Goal: Find specific page/section: Find specific page/section

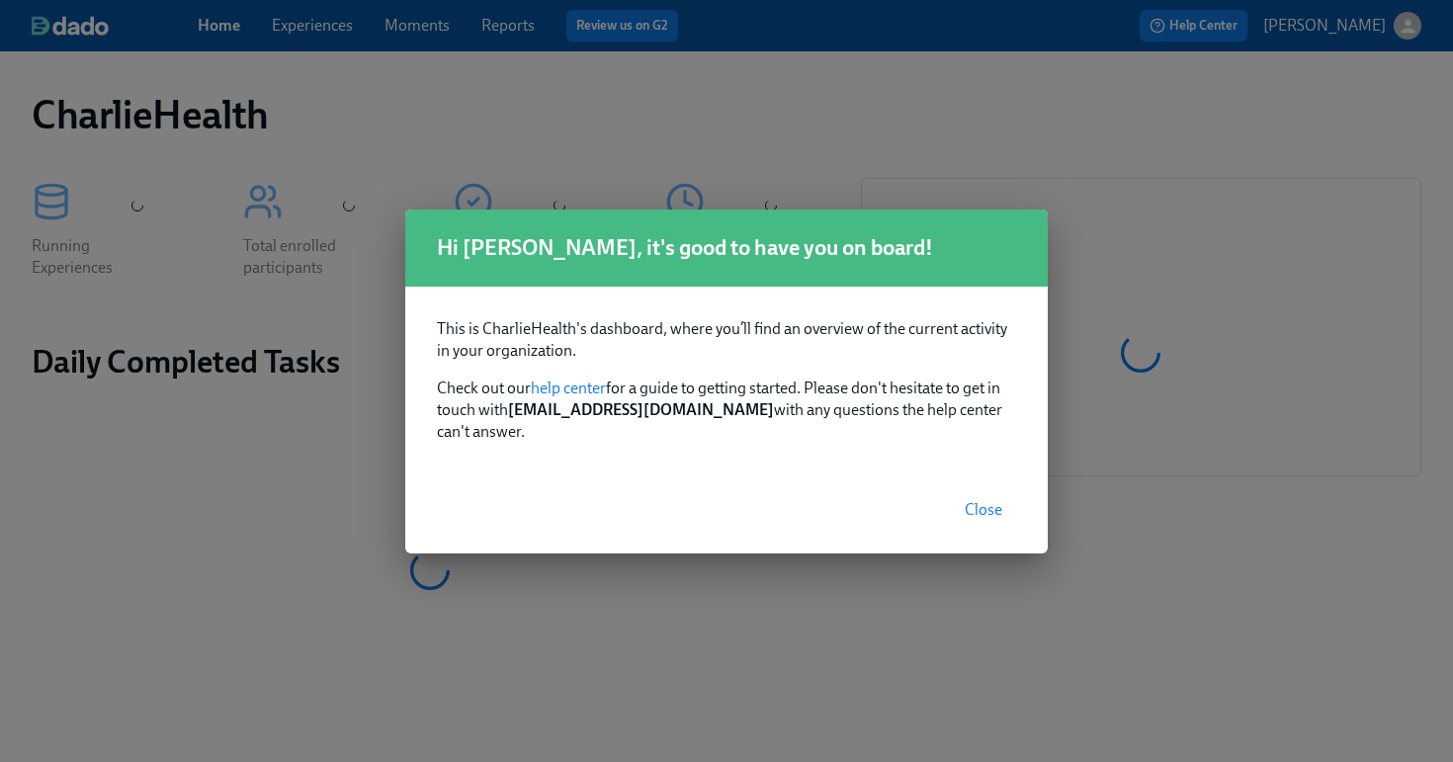
click at [987, 490] on button "Close" at bounding box center [983, 510] width 65 height 40
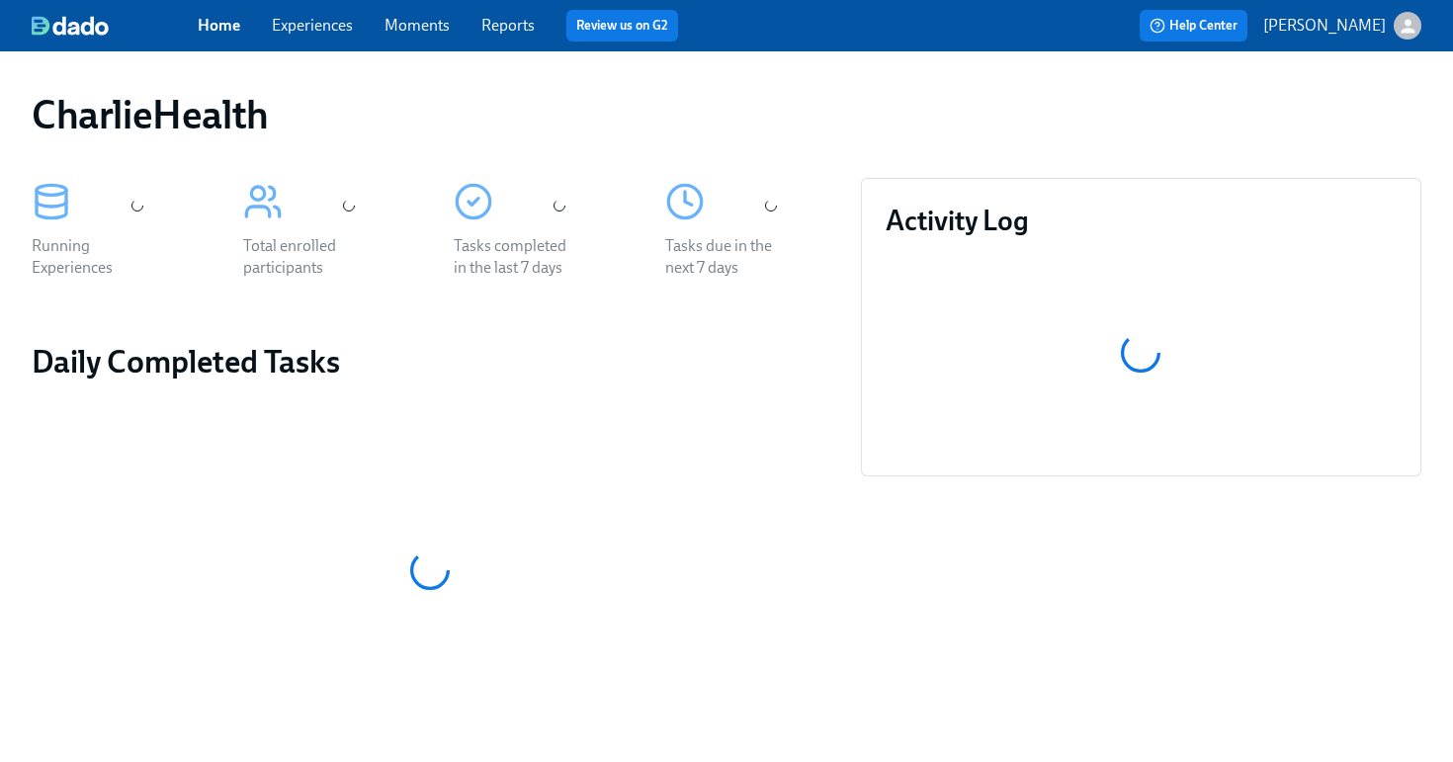
click at [309, 18] on link "Experiences" at bounding box center [312, 25] width 81 height 19
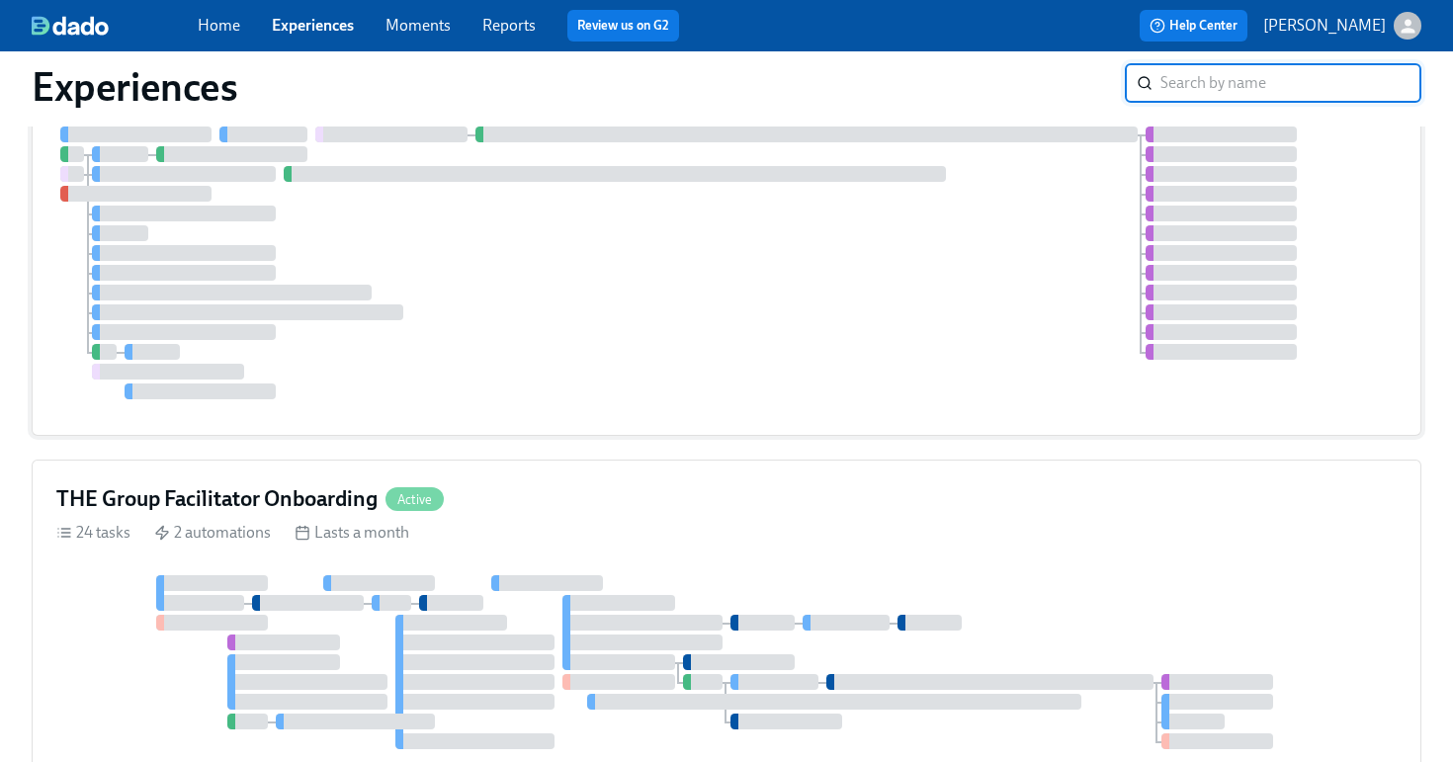
scroll to position [429, 0]
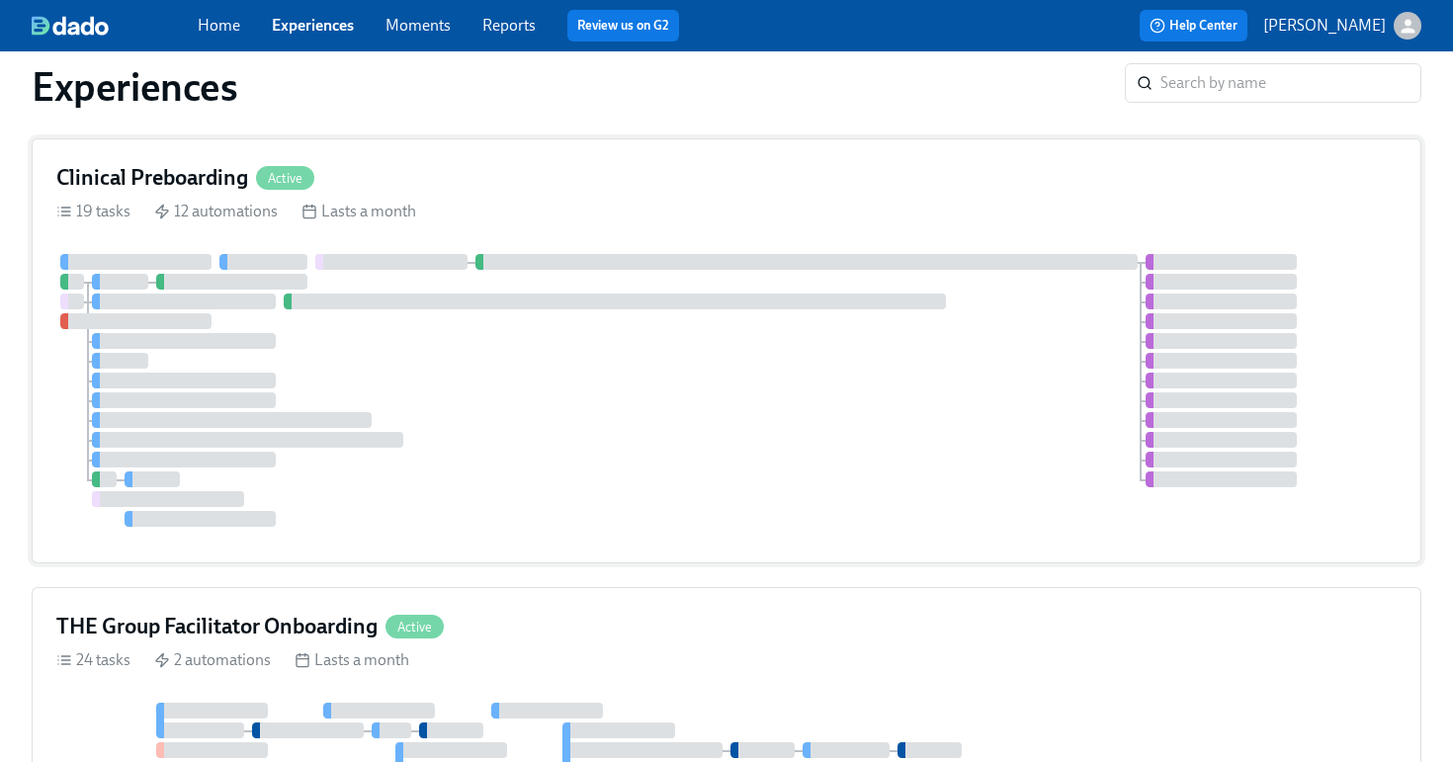
click at [578, 368] on div at bounding box center [726, 390] width 1341 height 273
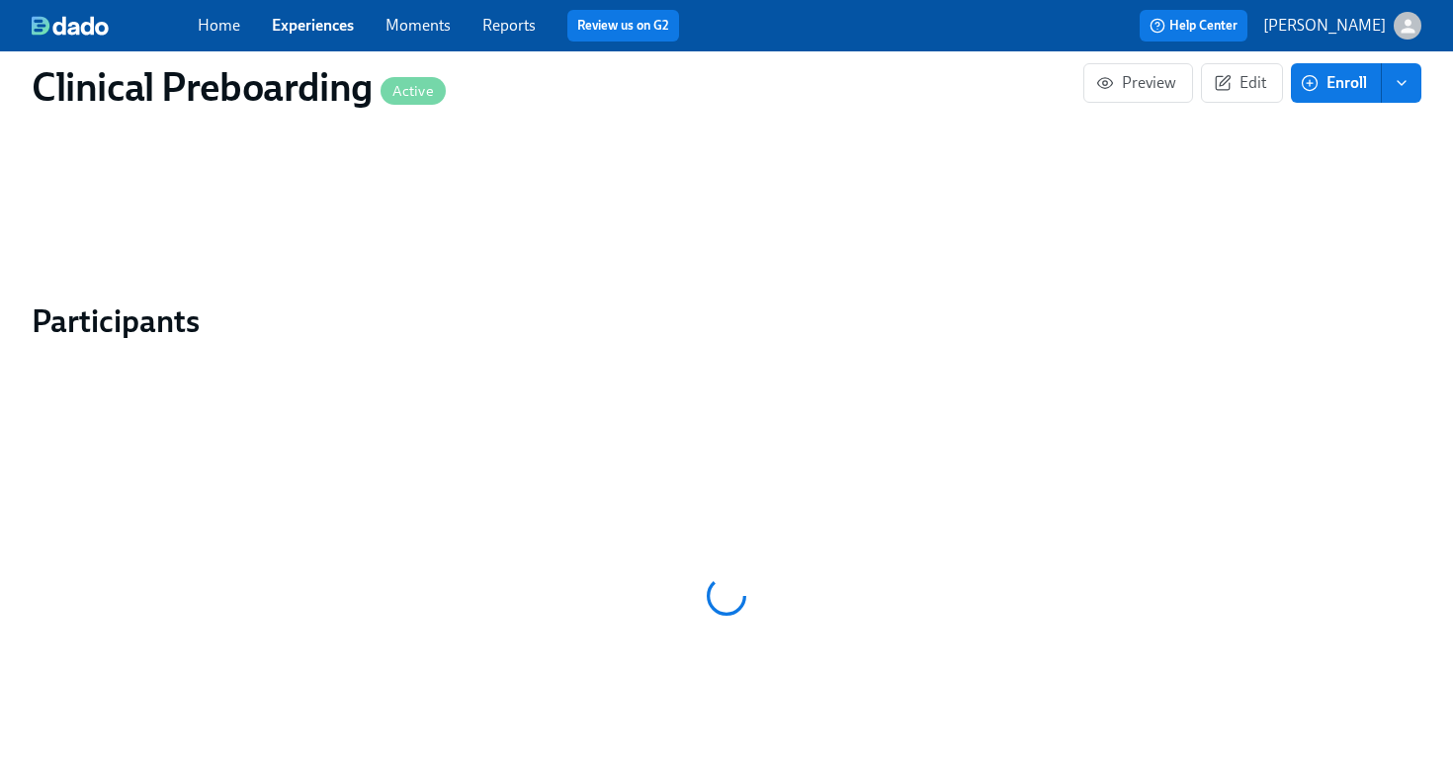
scroll to position [1879, 0]
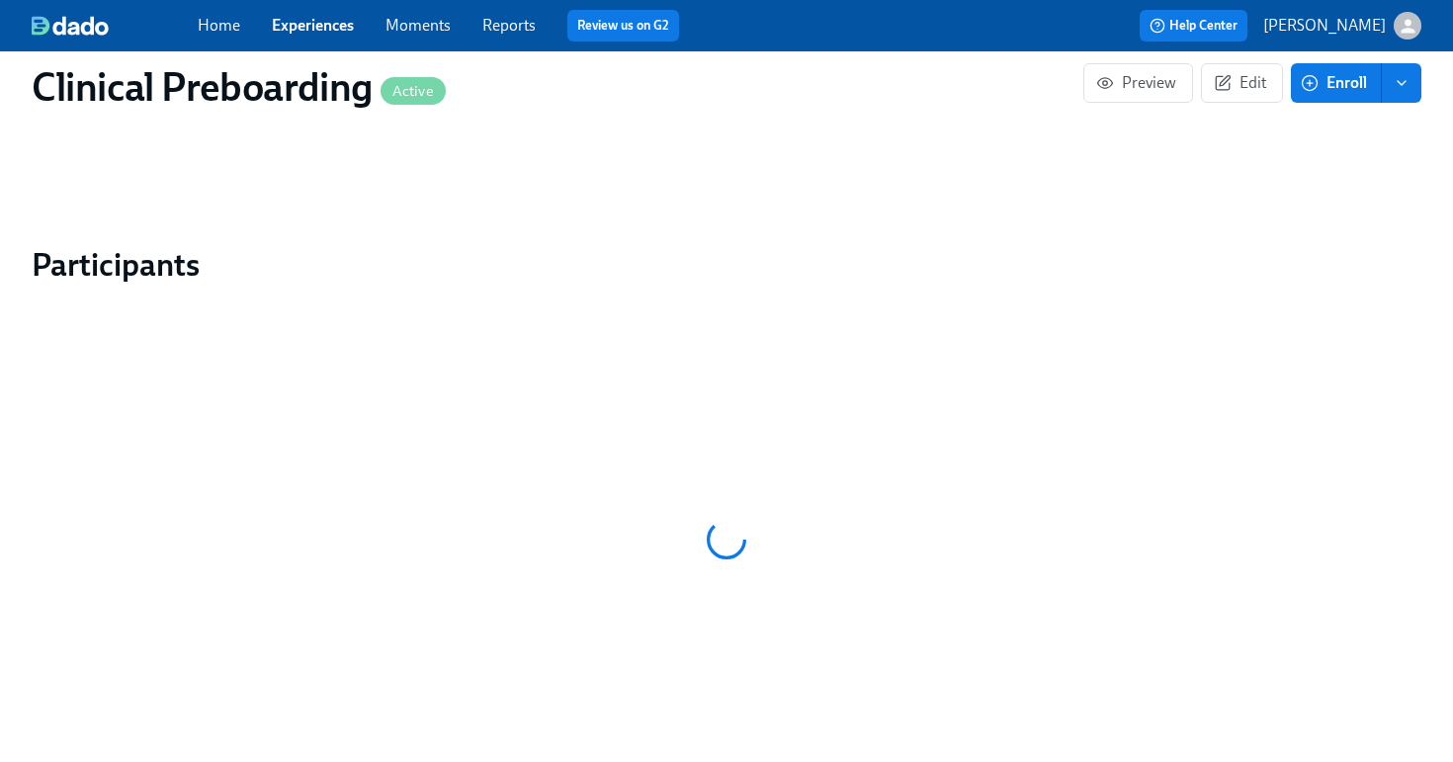
click at [316, 29] on link "Experiences" at bounding box center [313, 25] width 82 height 19
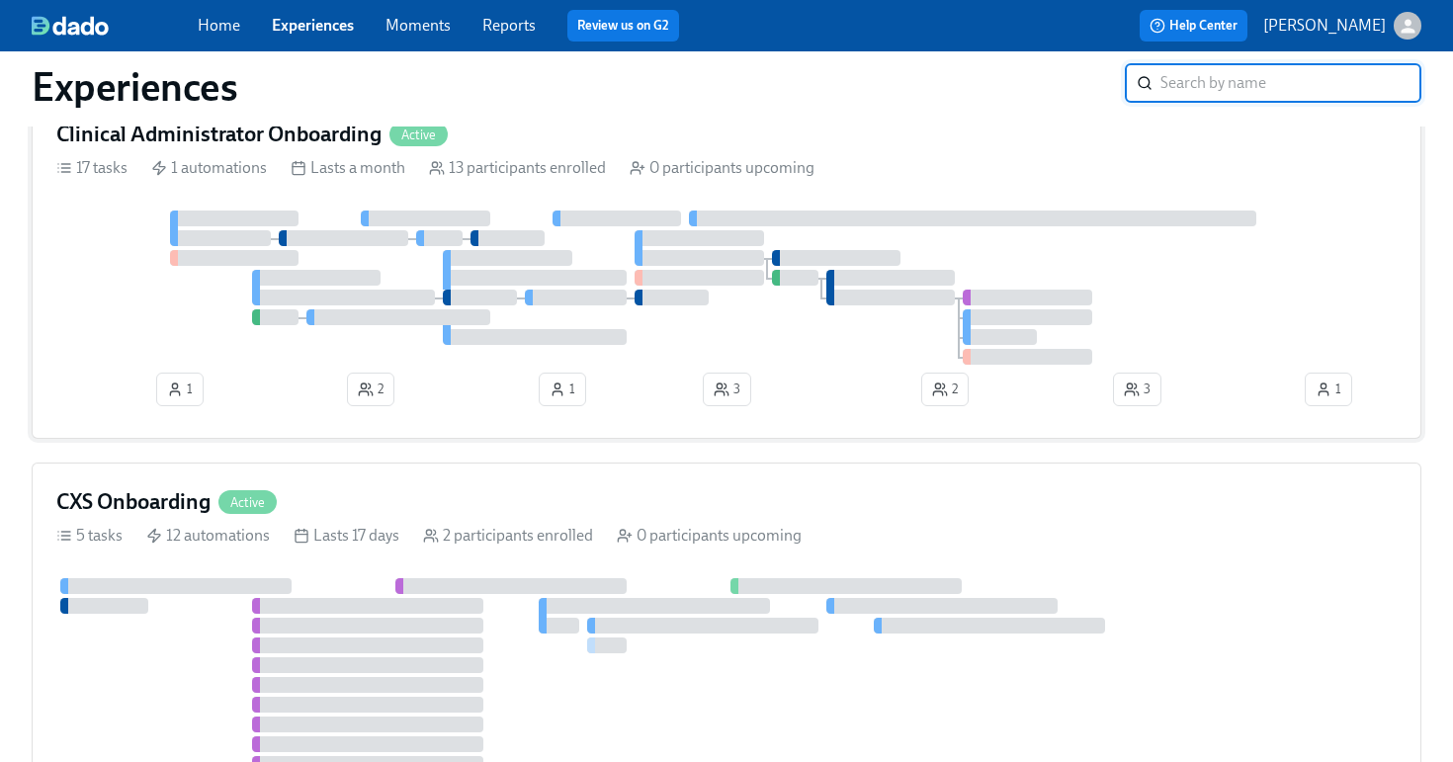
scroll to position [2174, 0]
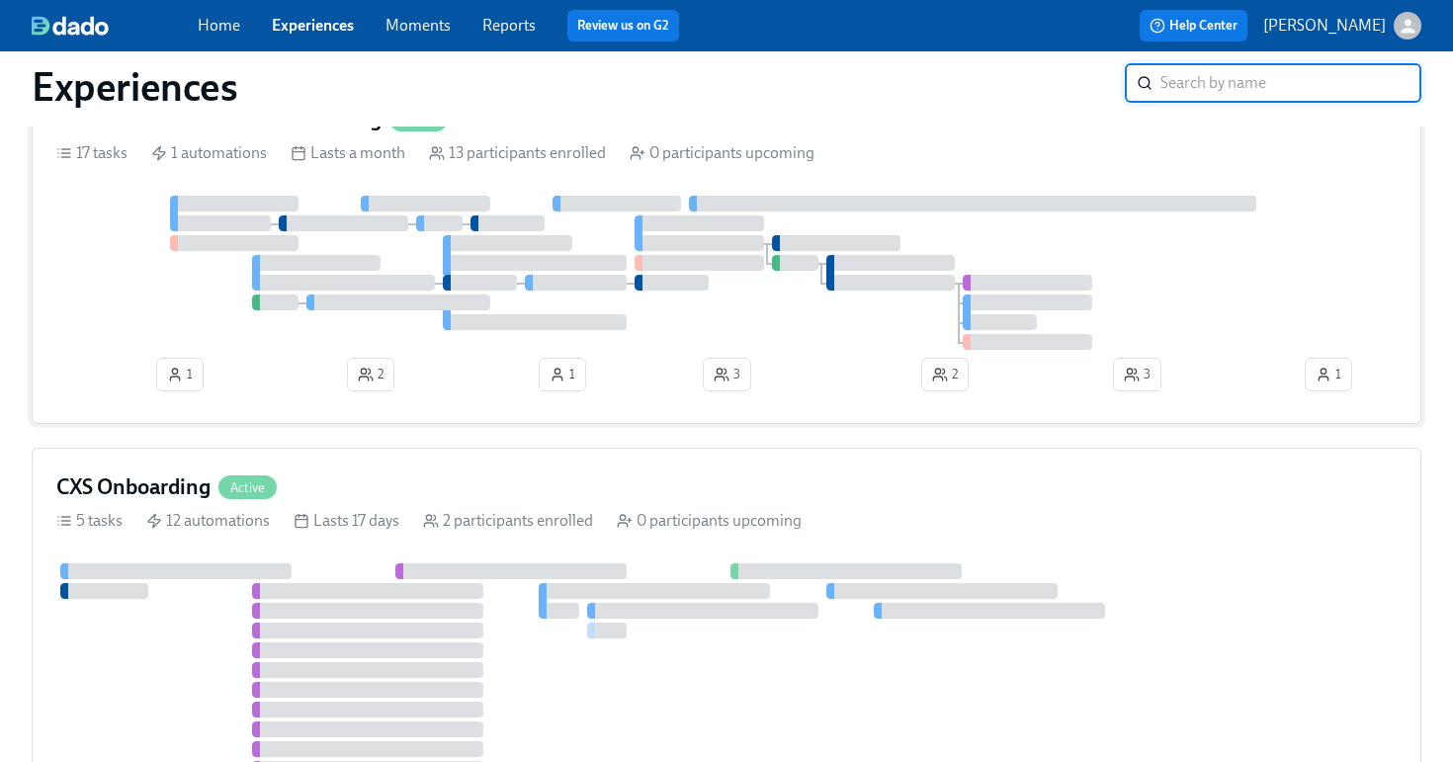
click at [809, 380] on div "1 2 1 3 2 3 1" at bounding box center [726, 298] width 1341 height 204
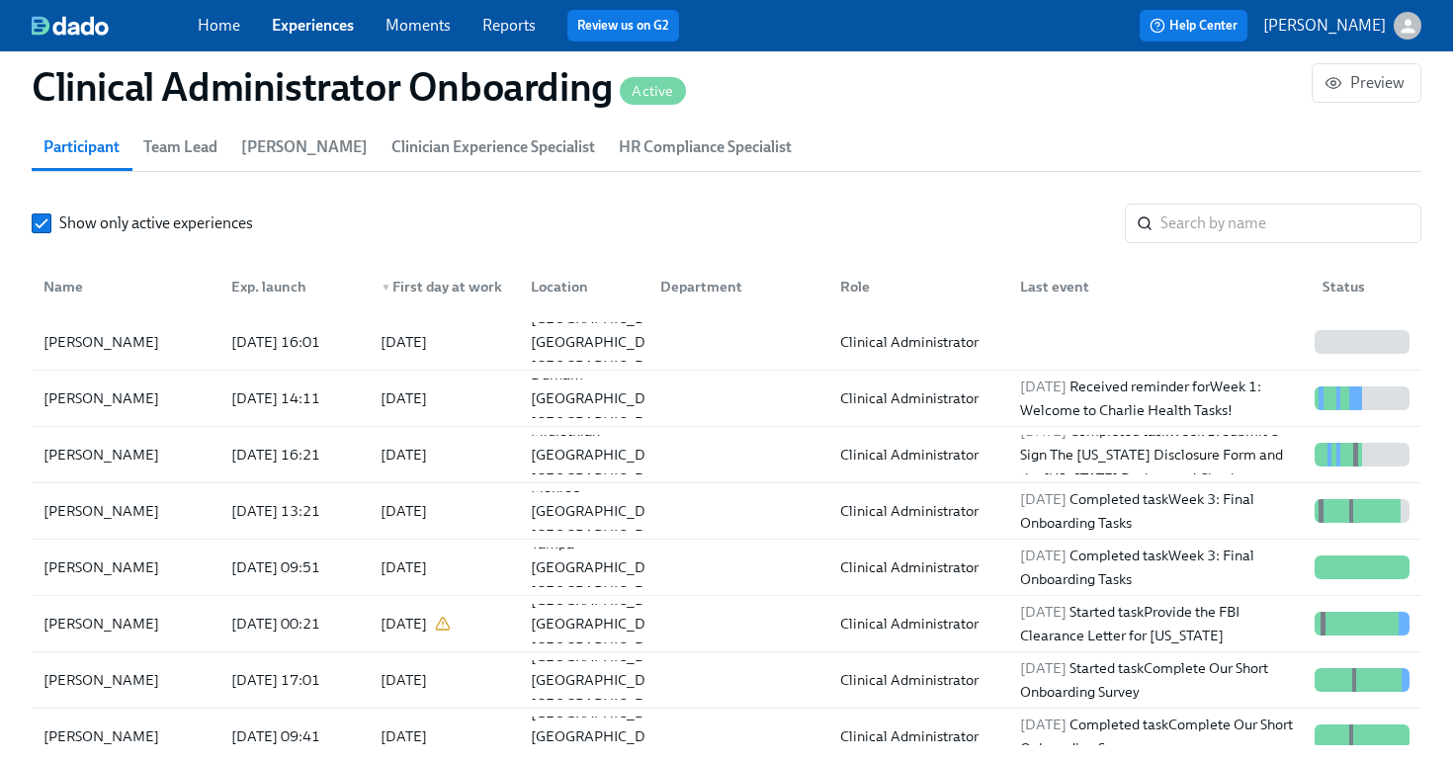
scroll to position [1764, 0]
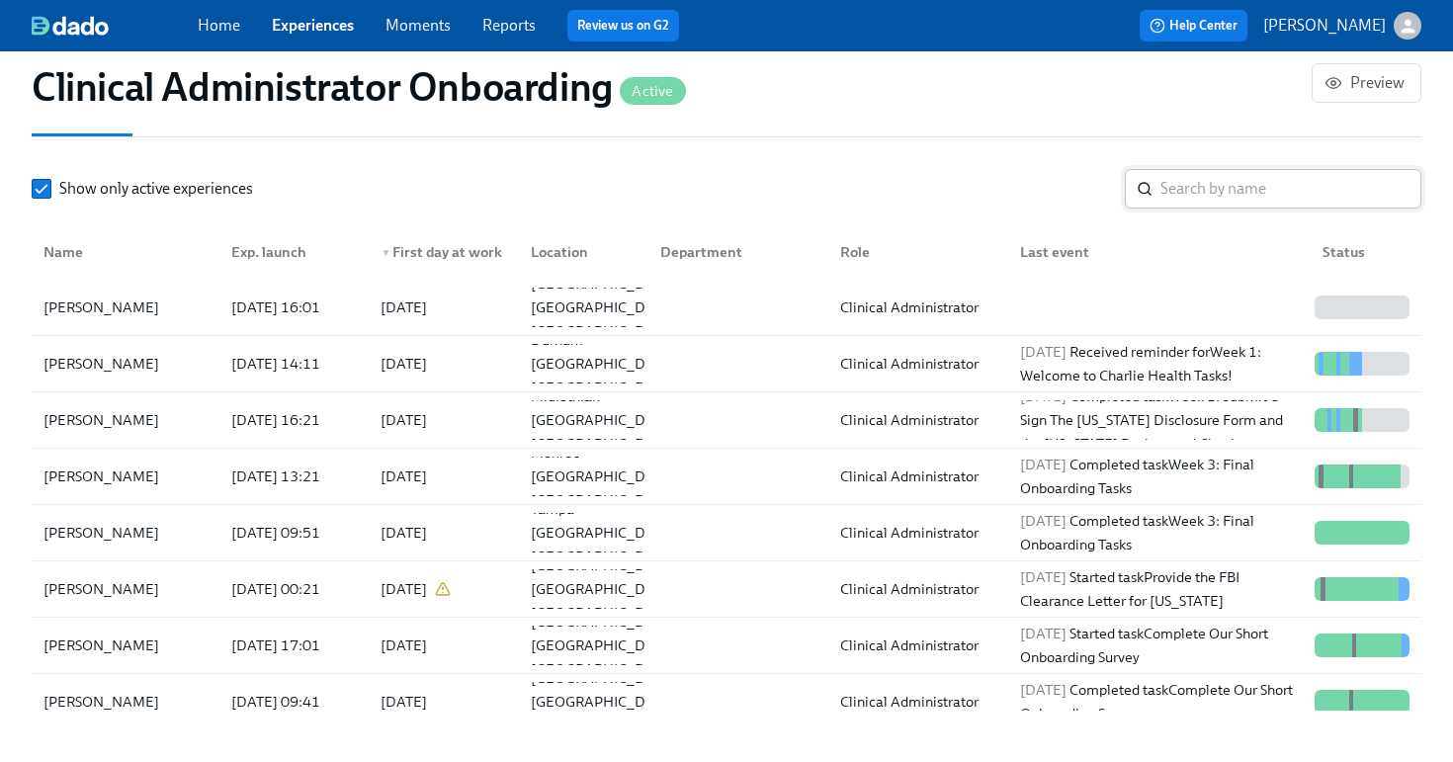
click at [1182, 193] on input "search" at bounding box center [1291, 189] width 261 height 40
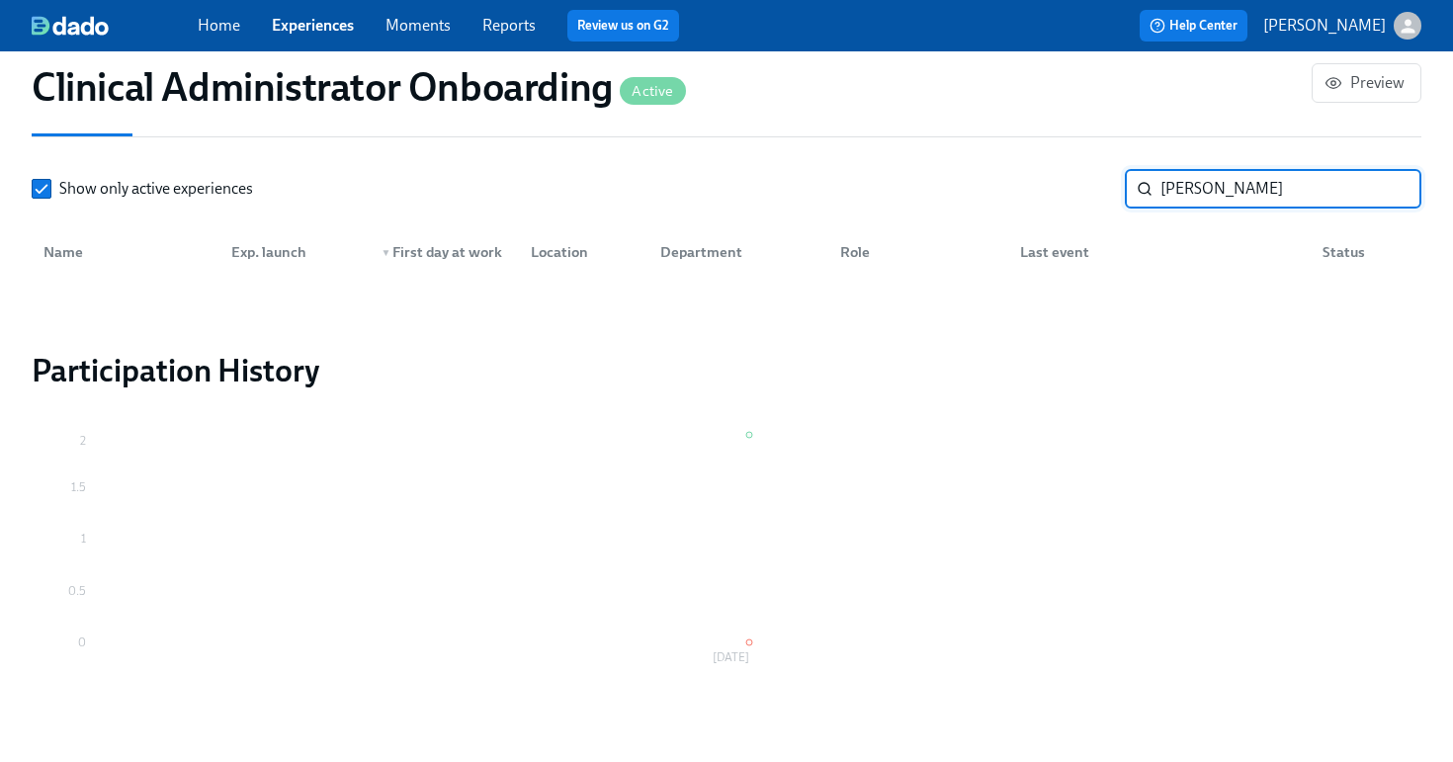
click at [1252, 189] on input "morgan taylor" at bounding box center [1291, 189] width 261 height 40
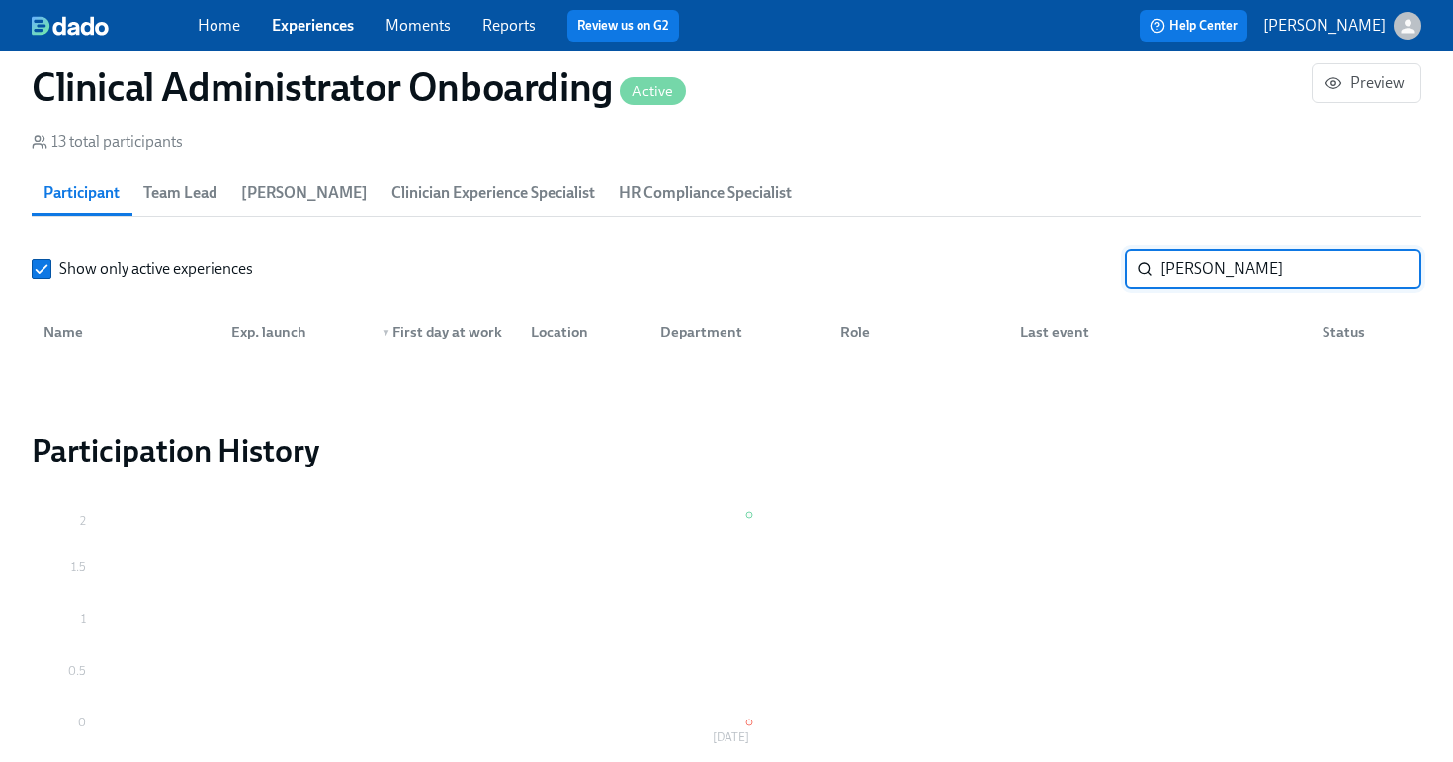
type input "[PERSON_NAME]"
click at [309, 44] on div "Home Experiences Moments Reports Review us on G2 Help Center Jessica Barrett" at bounding box center [726, 25] width 1453 height 51
click at [309, 33] on link "Experiences" at bounding box center [313, 25] width 82 height 19
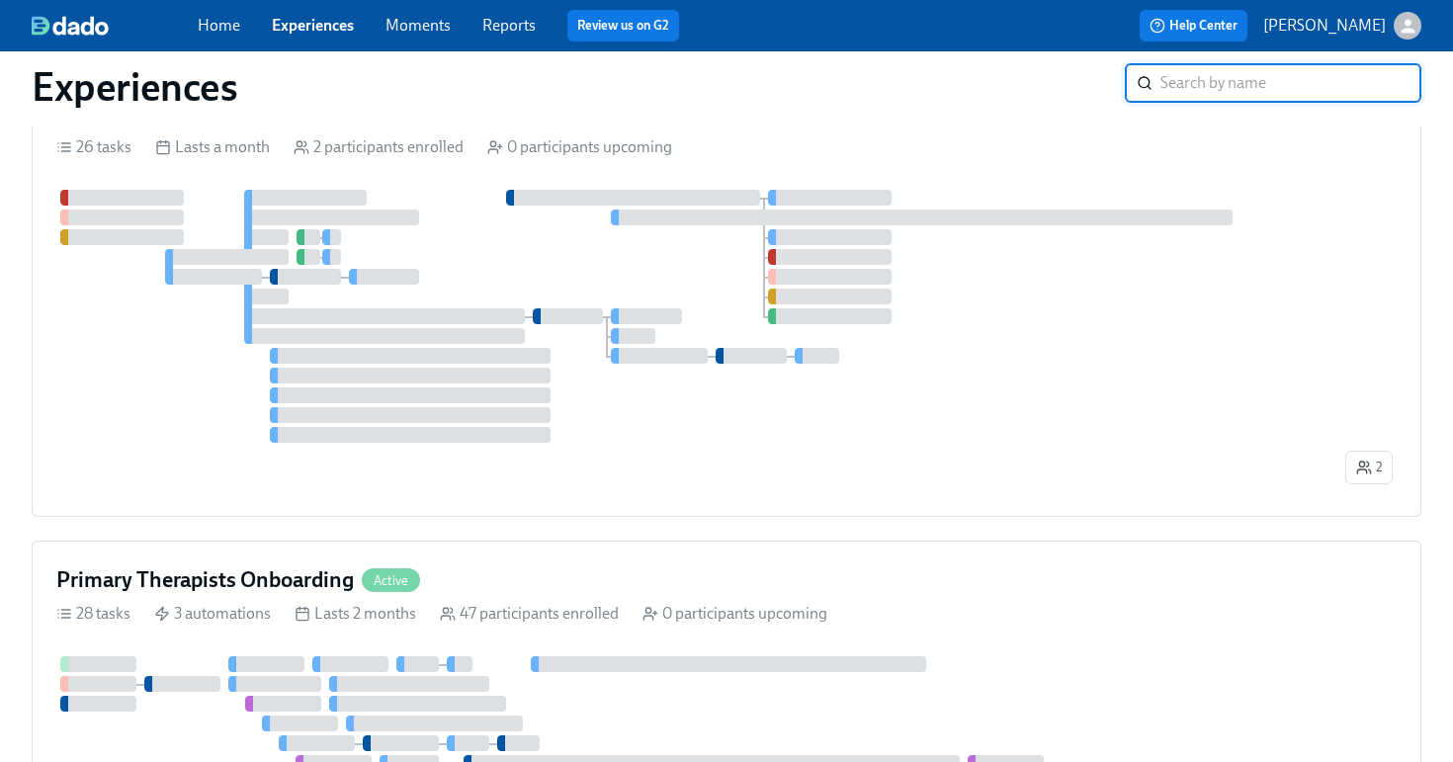
scroll to position [3384, 0]
click at [779, 424] on div at bounding box center [698, 314] width 1285 height 253
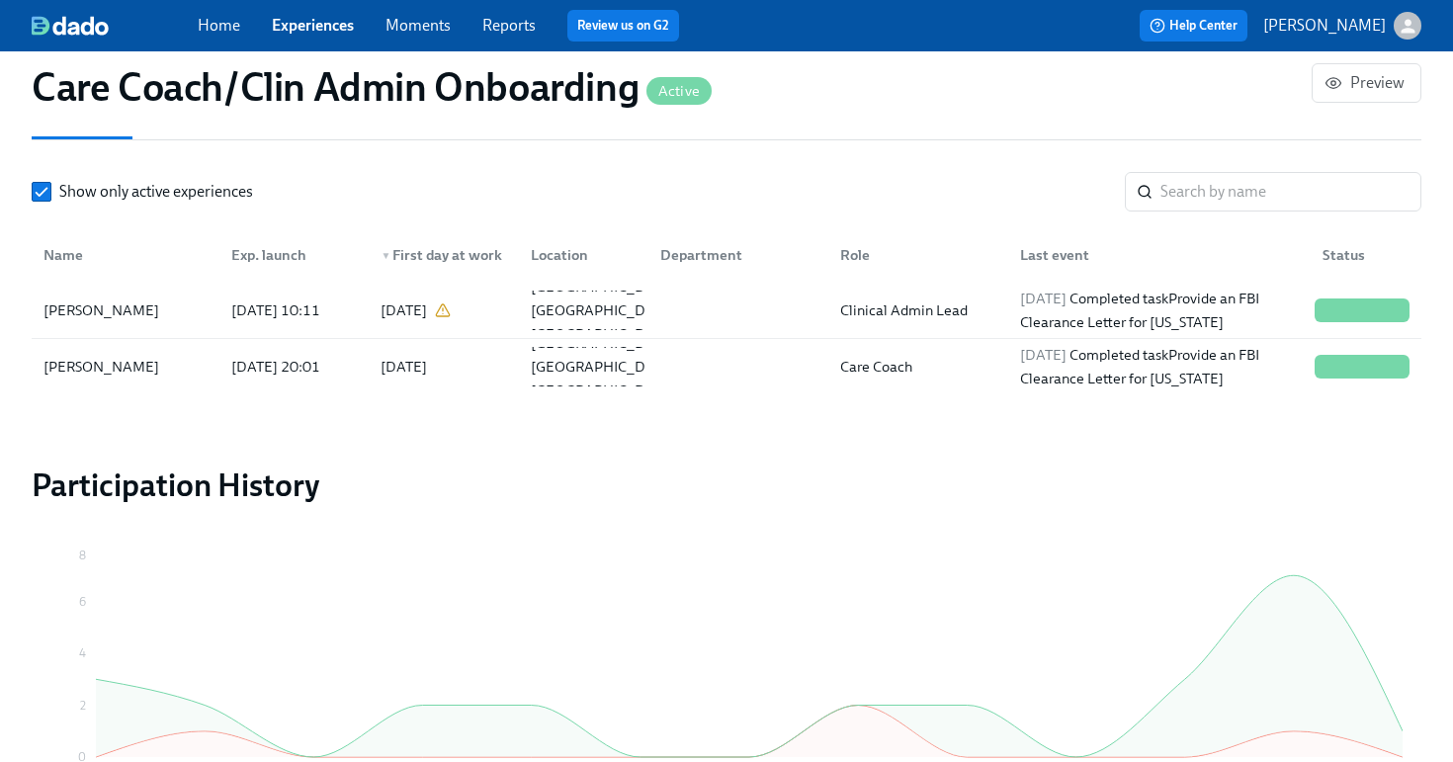
scroll to position [1941, 0]
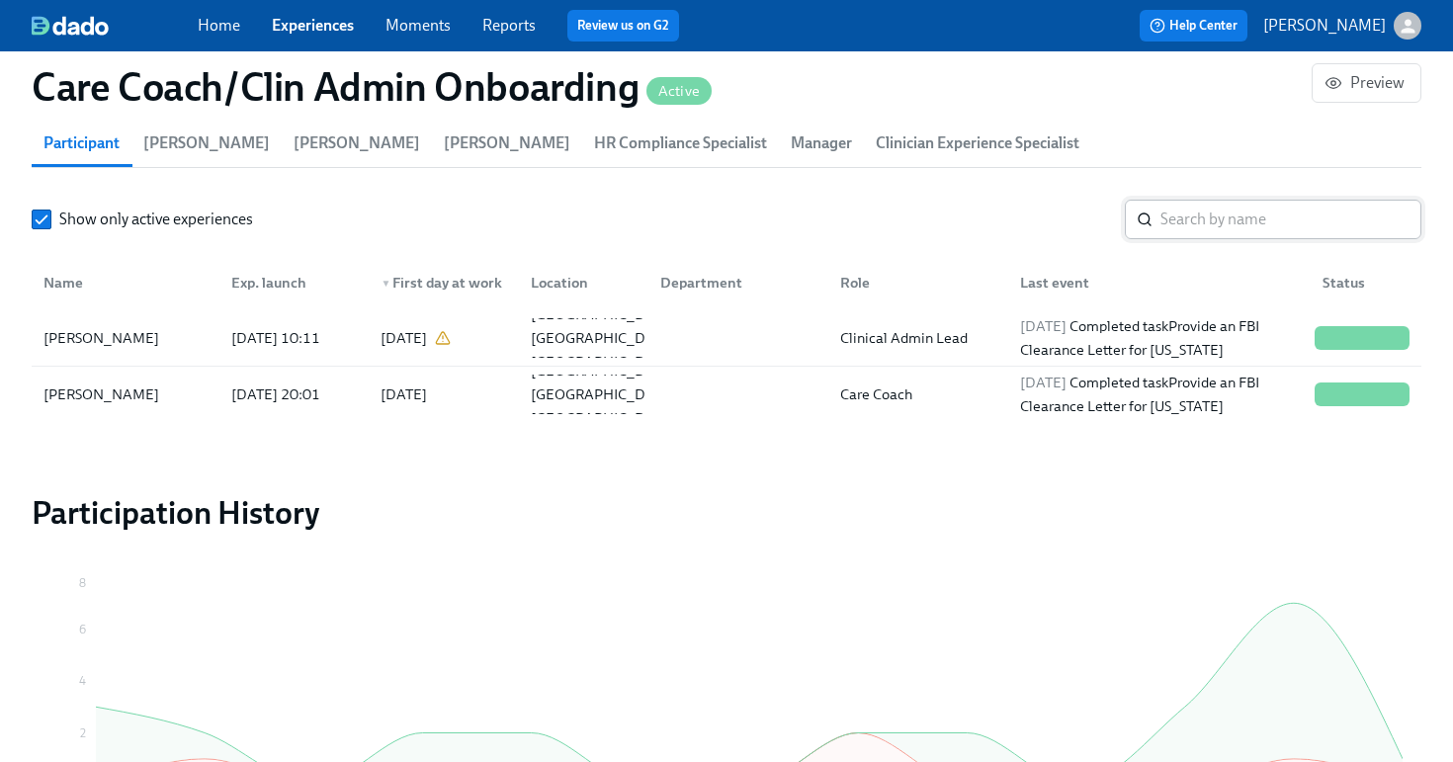
click at [1187, 216] on input "search" at bounding box center [1291, 220] width 261 height 40
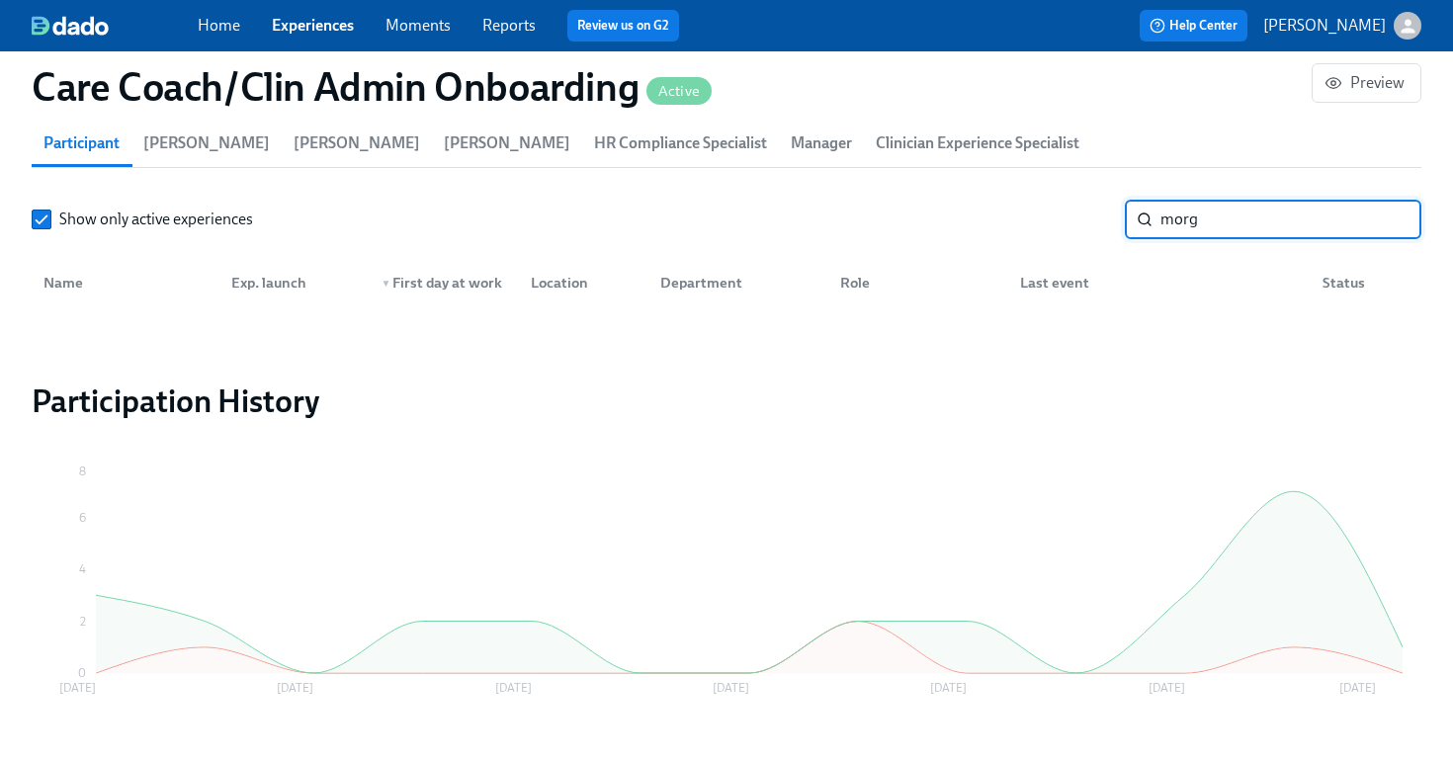
type input "morg"
click at [296, 35] on link "Experiences" at bounding box center [313, 25] width 82 height 19
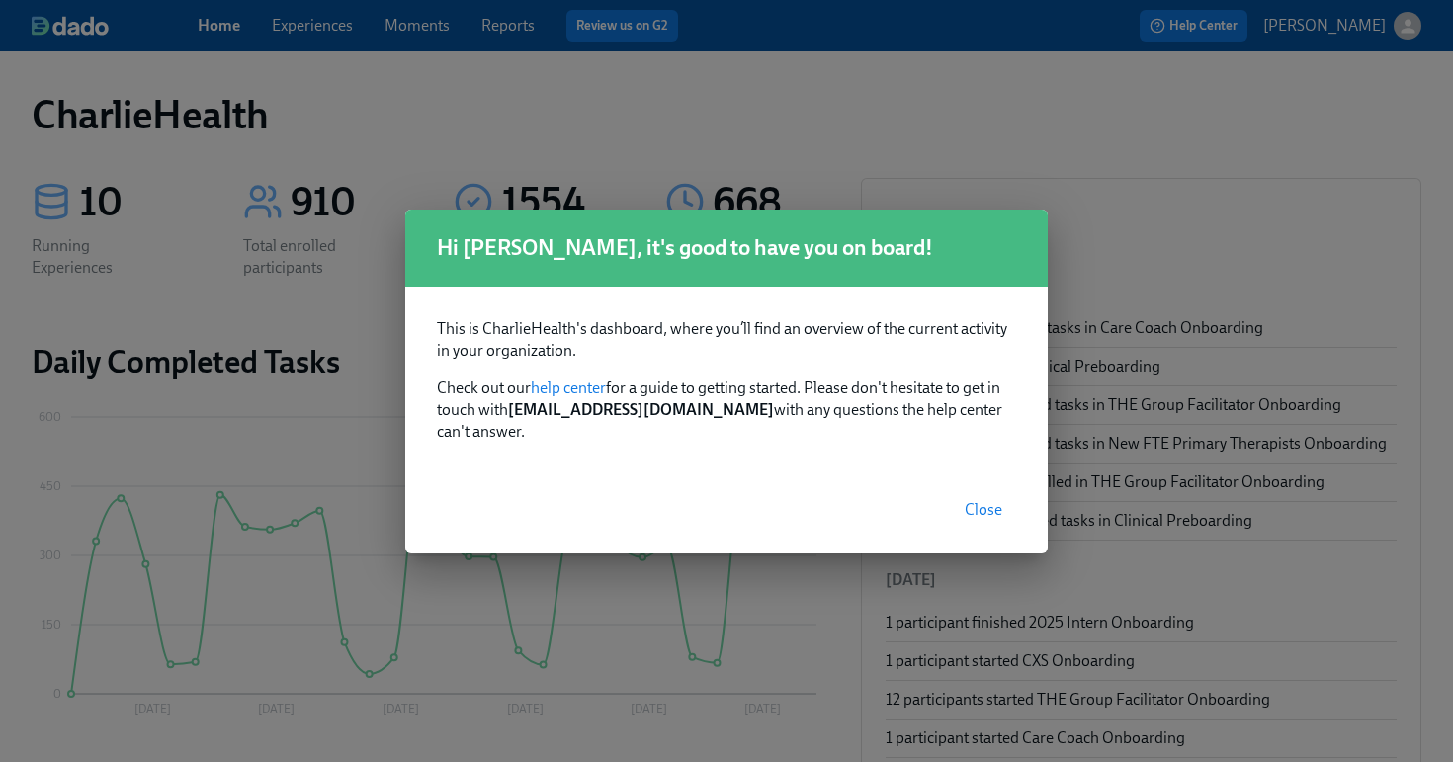
click at [976, 500] on span "Close" at bounding box center [984, 510] width 38 height 20
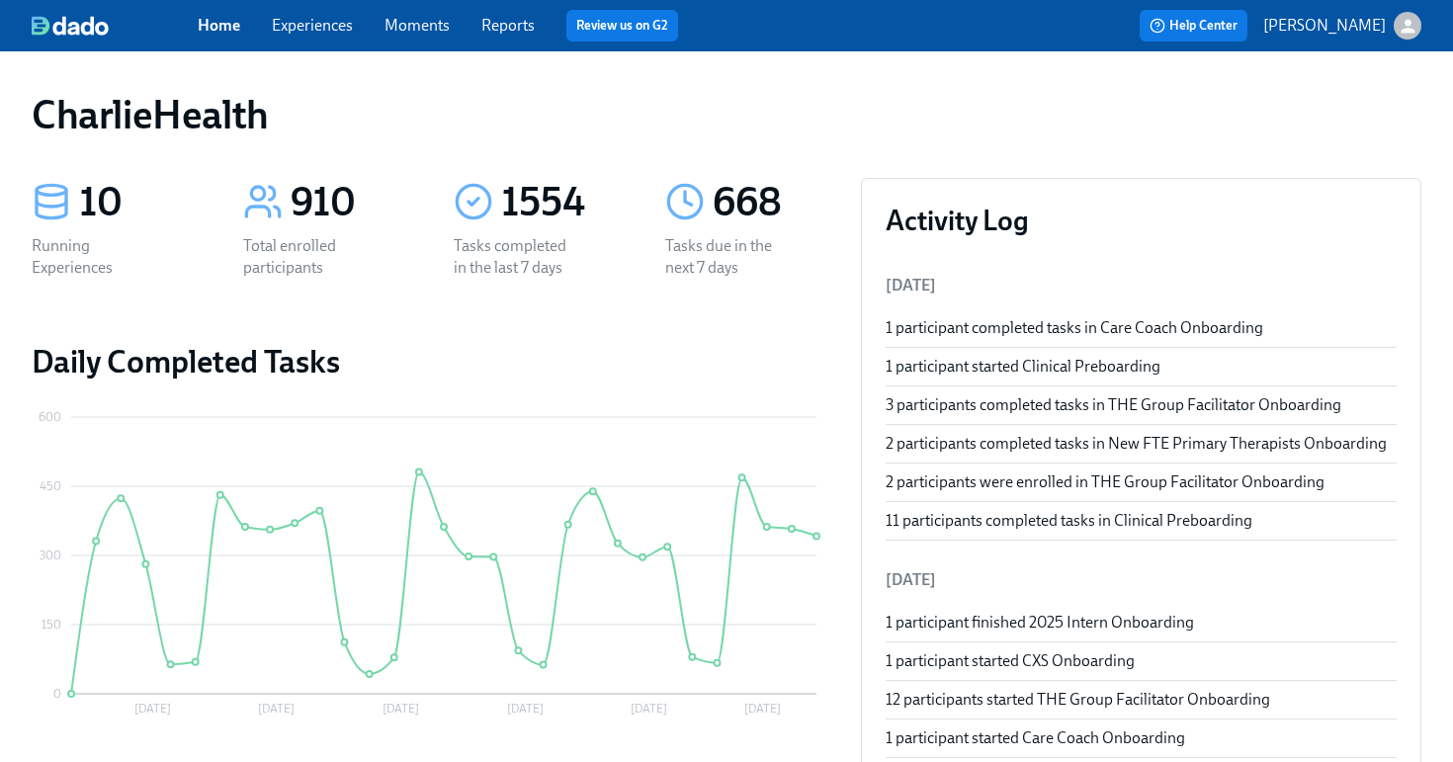
click at [312, 25] on link "Experiences" at bounding box center [312, 25] width 81 height 19
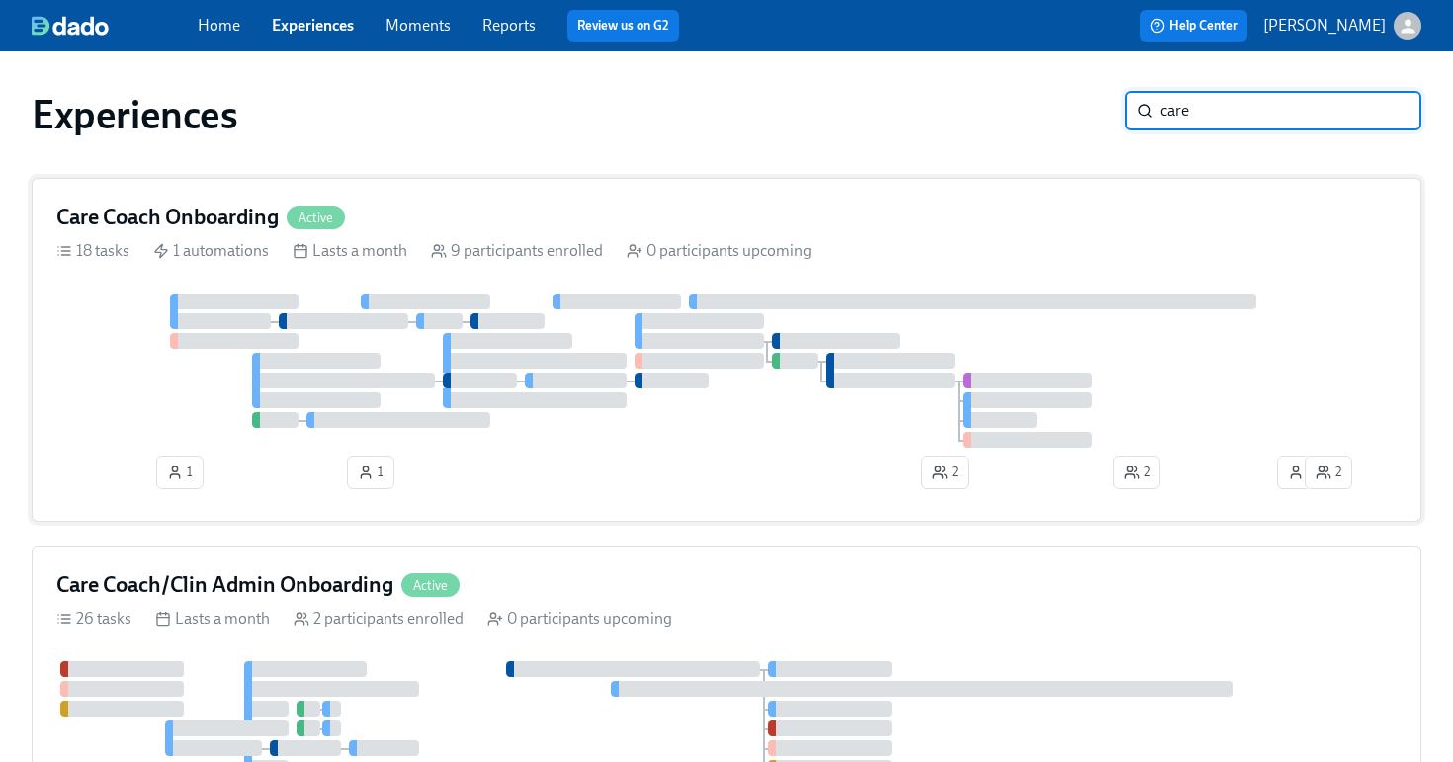
type input "care"
click at [395, 215] on div "Care Coach Onboarding Active" at bounding box center [726, 218] width 1341 height 30
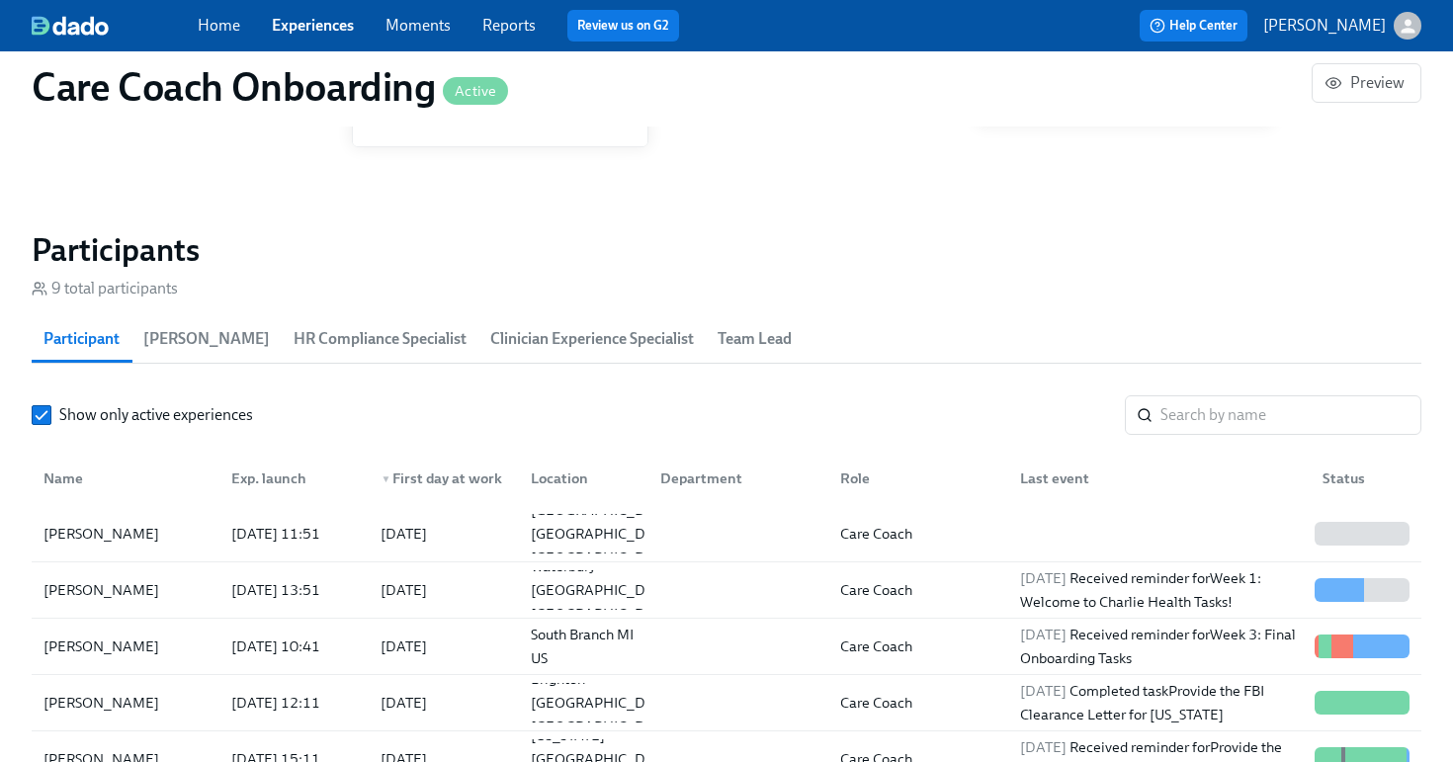
scroll to position [1697, 0]
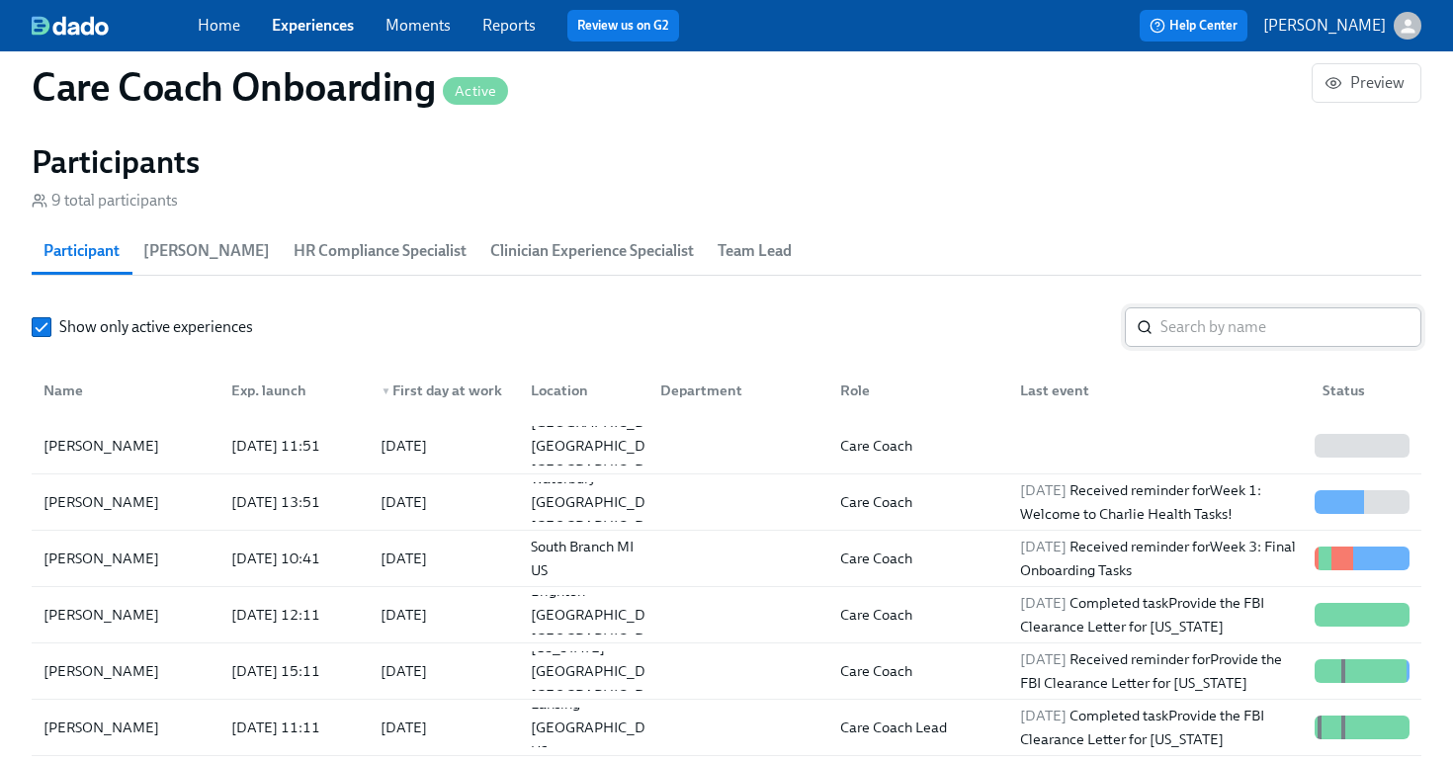
click at [1194, 327] on input "search" at bounding box center [1291, 327] width 261 height 40
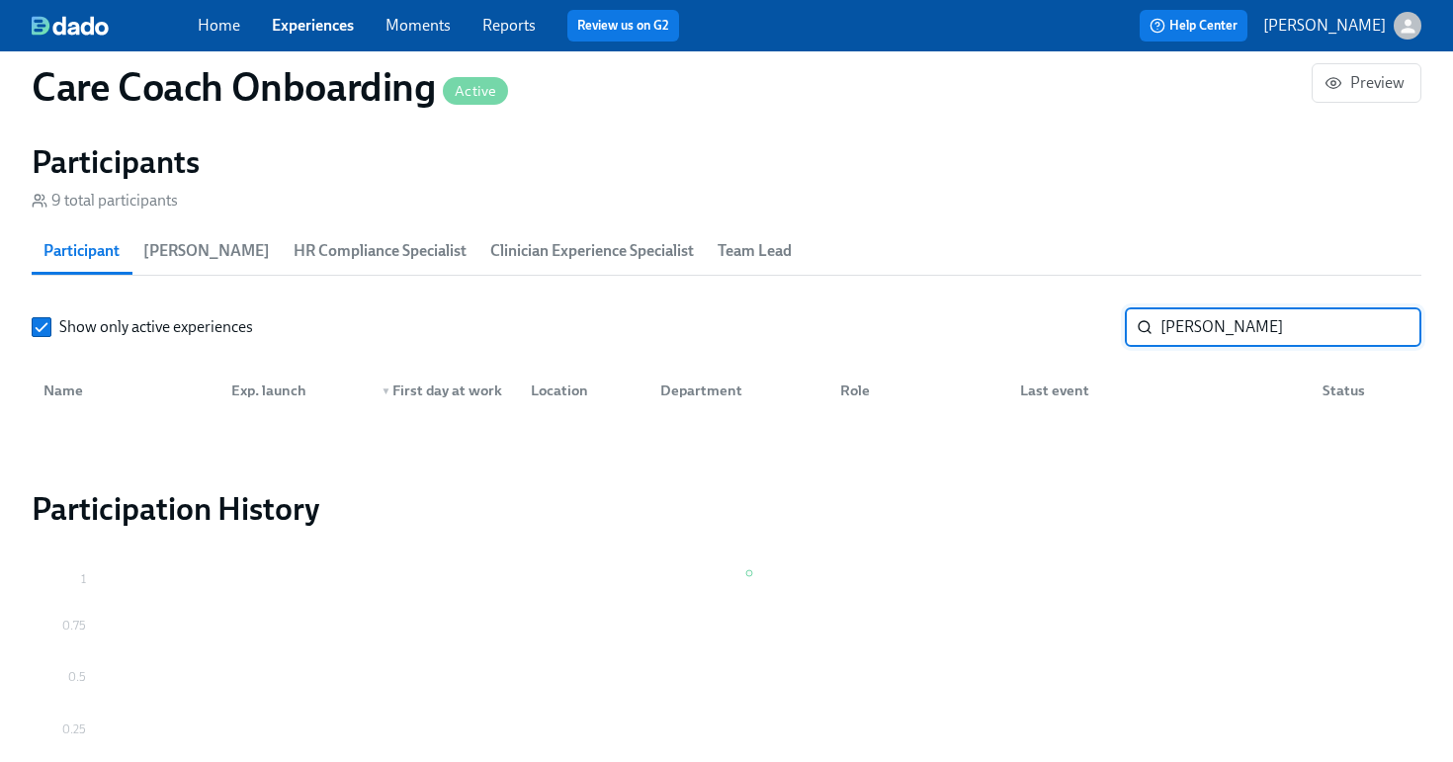
type input "[PERSON_NAME]"
click at [291, 10] on div "Home Experiences Moments Reports Review us on G2" at bounding box center [504, 26] width 612 height 32
click at [291, 23] on link "Experiences" at bounding box center [313, 25] width 82 height 19
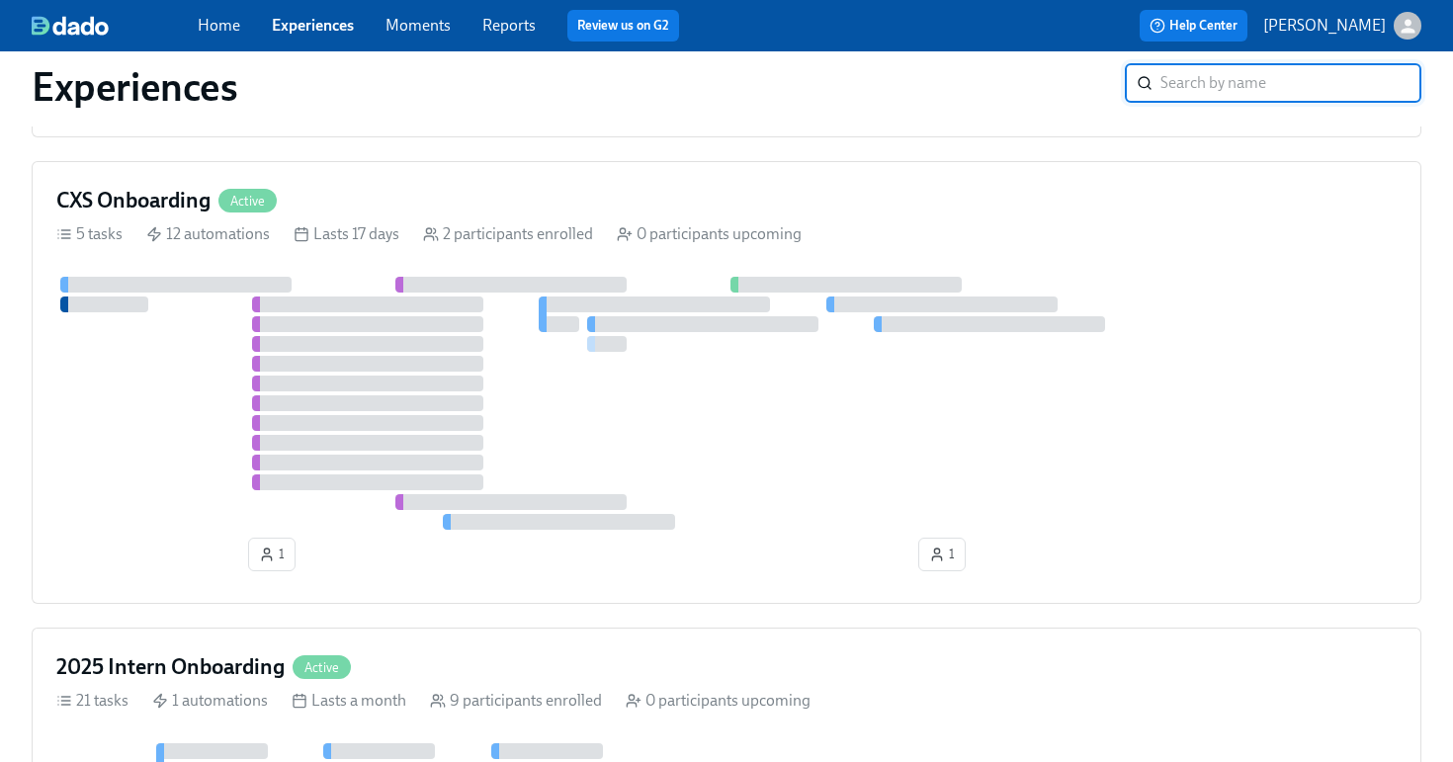
scroll to position [2580, 0]
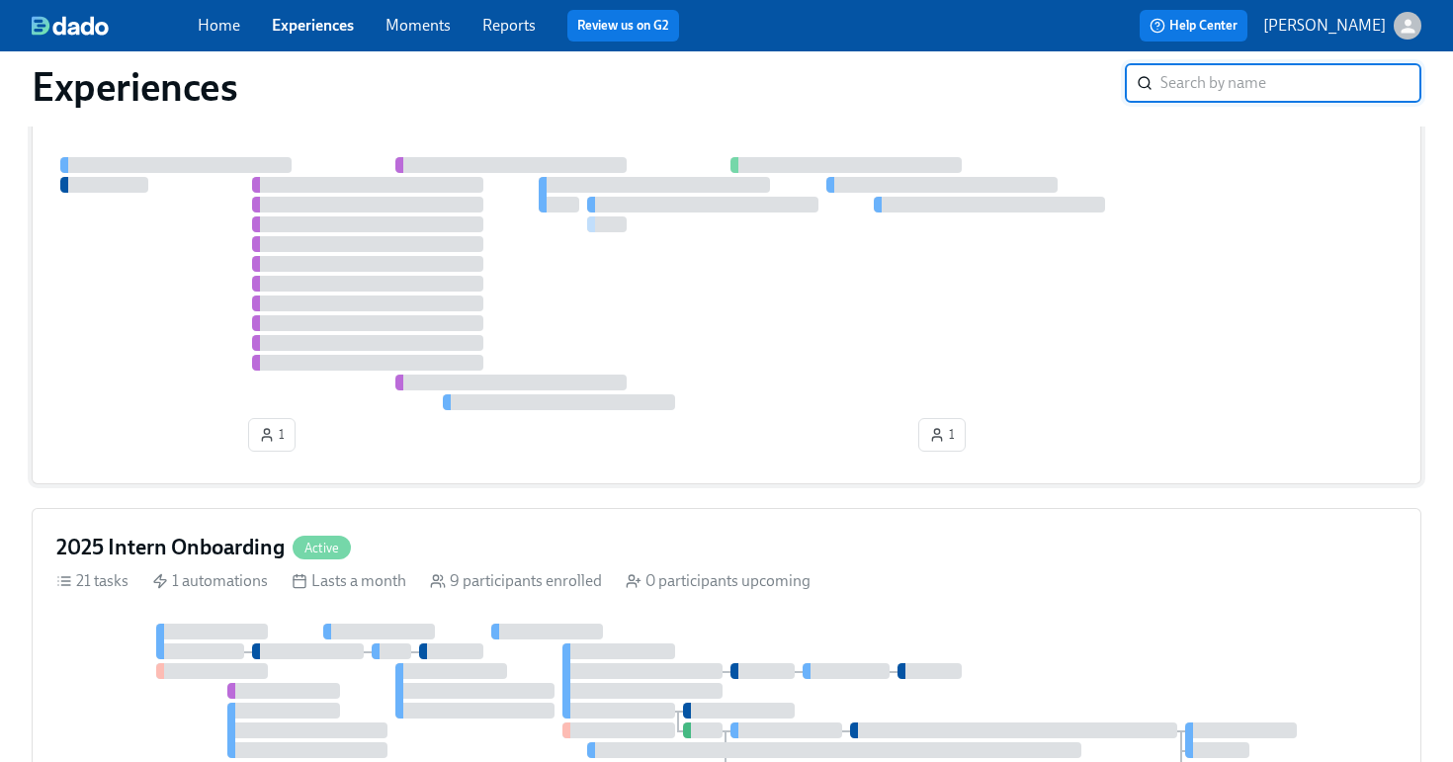
click at [775, 377] on div at bounding box center [726, 283] width 1341 height 253
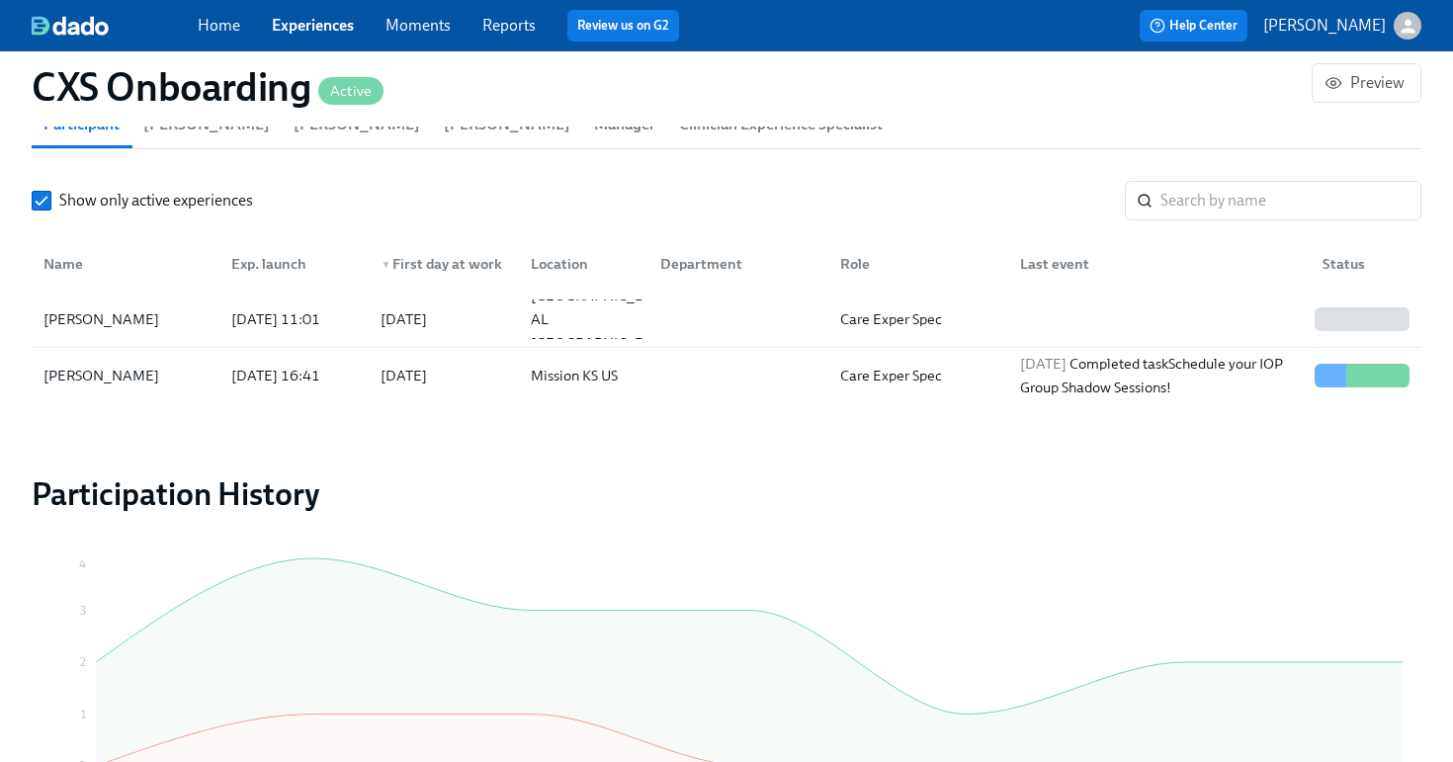
scroll to position [1924, 0]
click at [96, 392] on div "[PERSON_NAME]" at bounding box center [126, 377] width 180 height 40
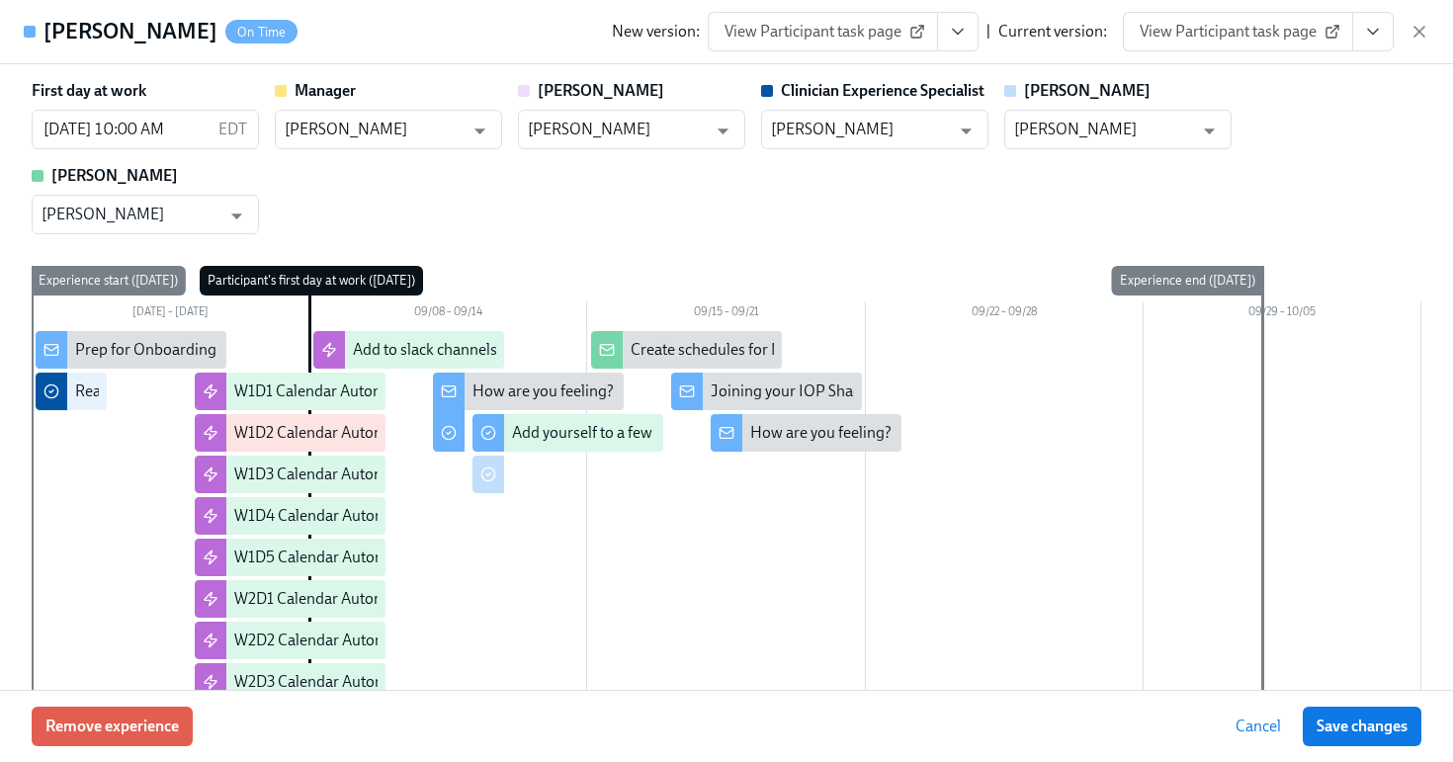
click at [1375, 38] on icon "View task page" at bounding box center [1373, 32] width 20 height 20
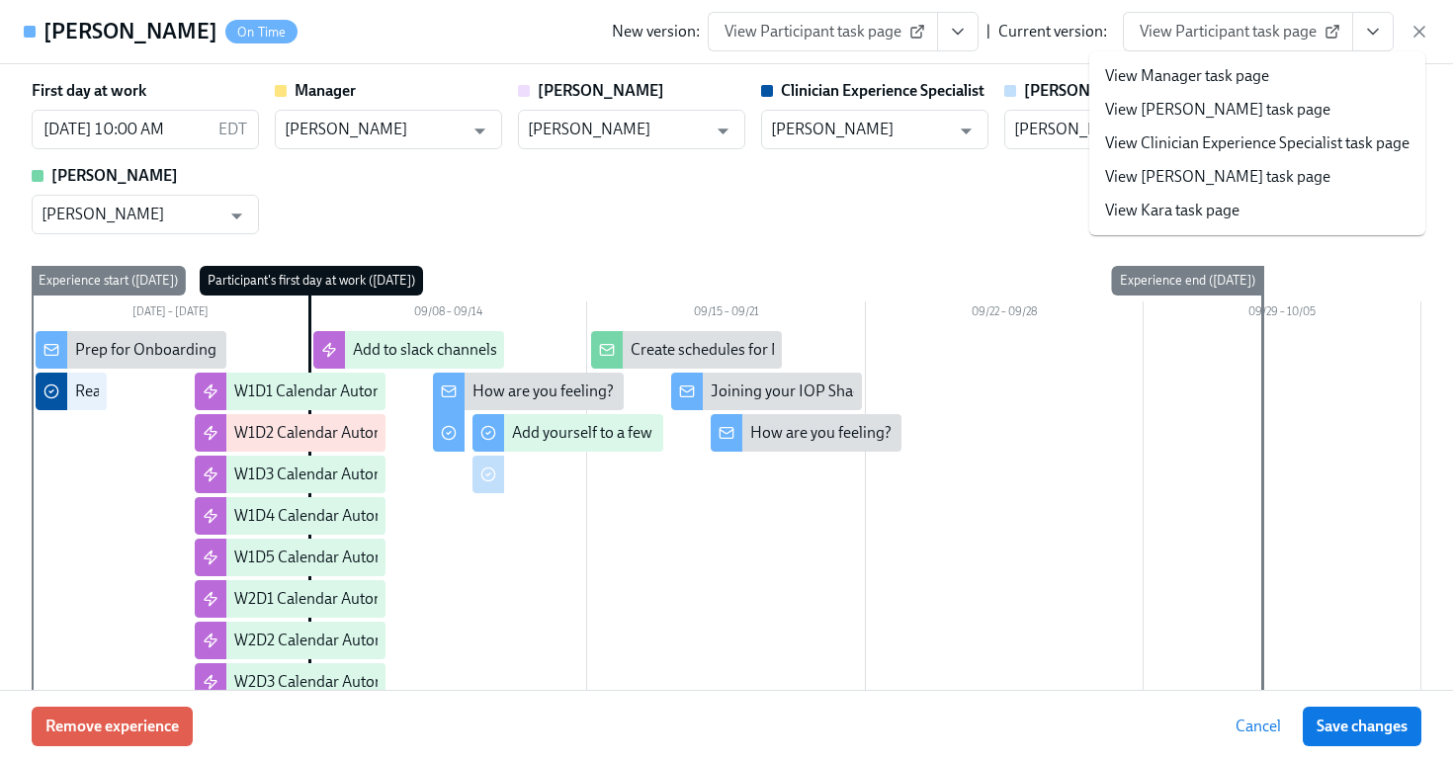
click at [1243, 27] on span "View Participant task page" at bounding box center [1238, 32] width 197 height 20
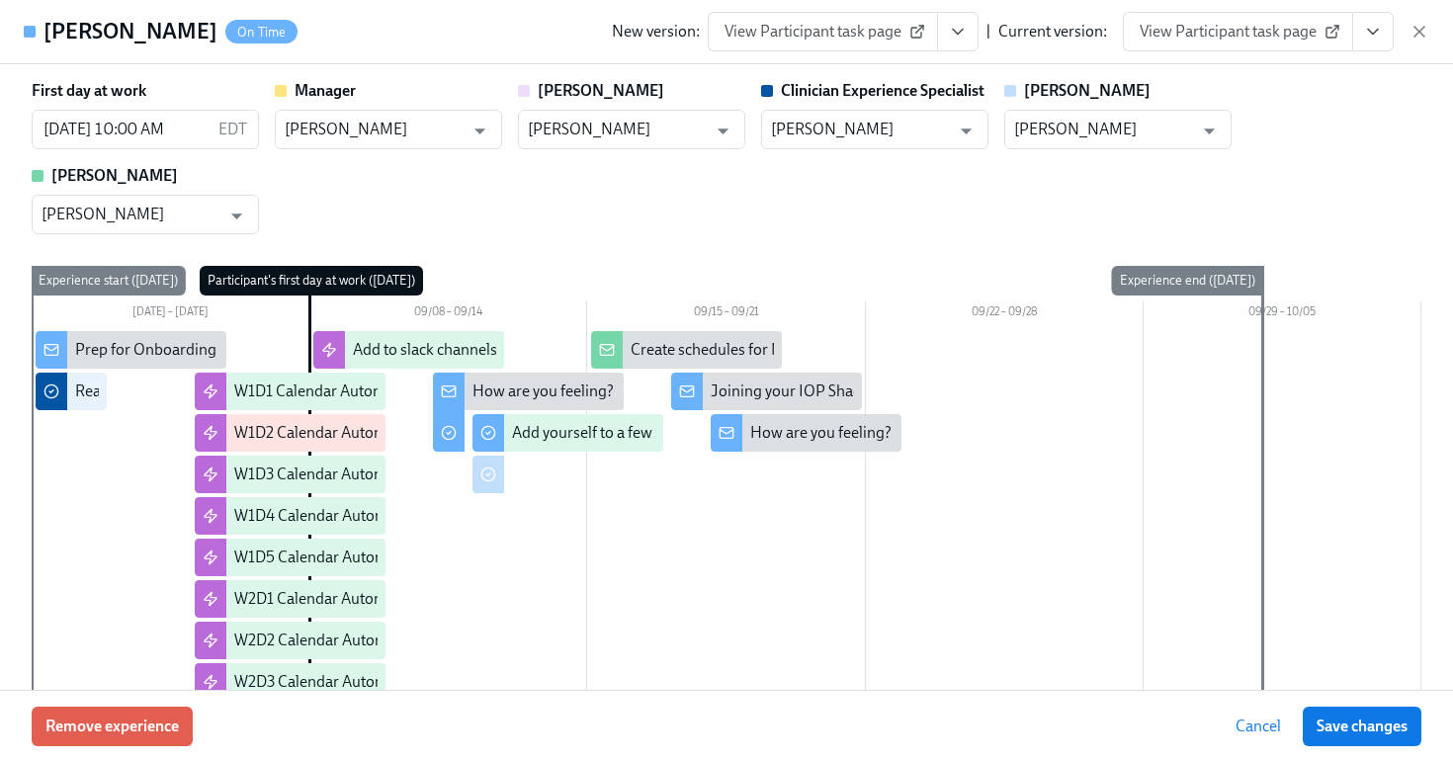
click at [1379, 33] on icon "View task page" at bounding box center [1373, 32] width 20 height 20
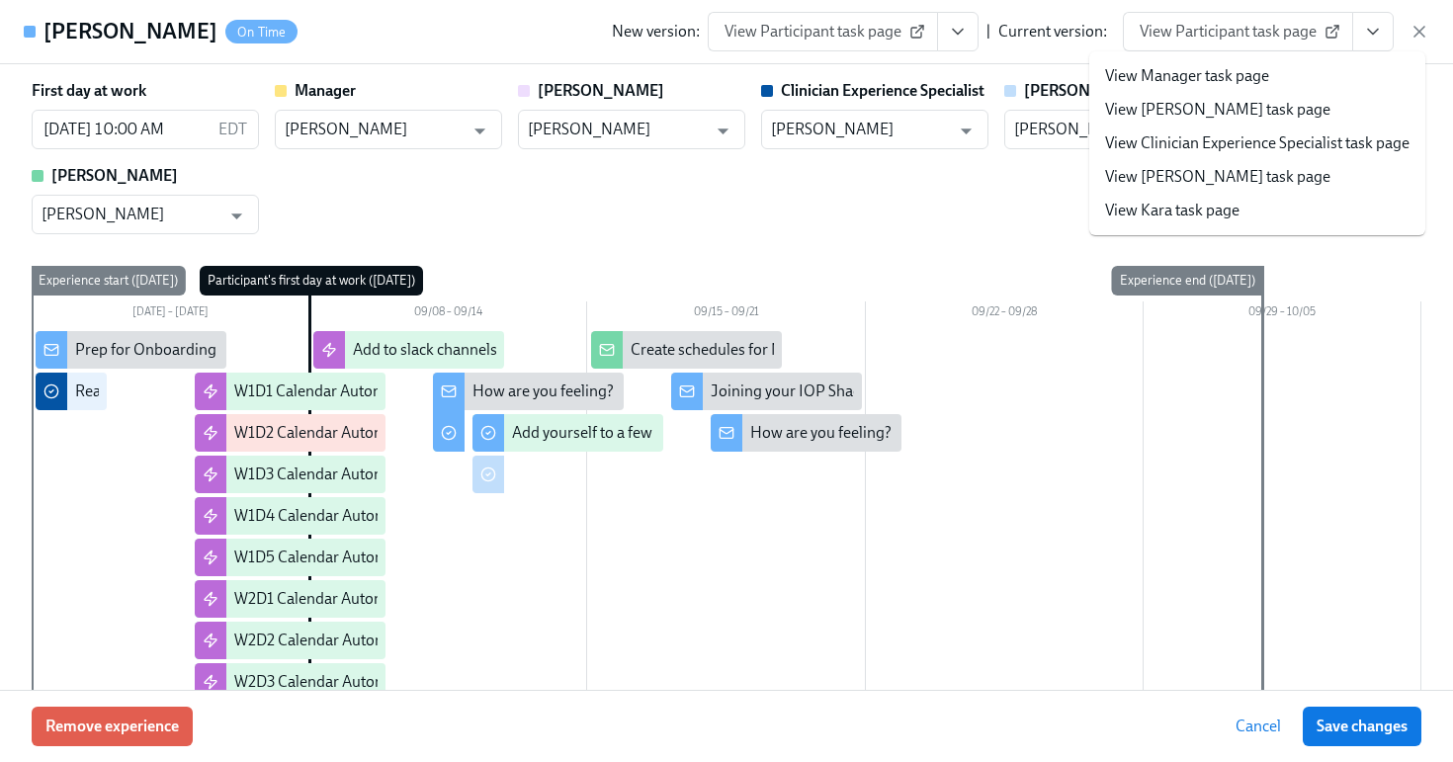
click at [1291, 139] on link "View Clinician Experience Specialist task page" at bounding box center [1257, 143] width 305 height 22
